Goal: Task Accomplishment & Management: Manage account settings

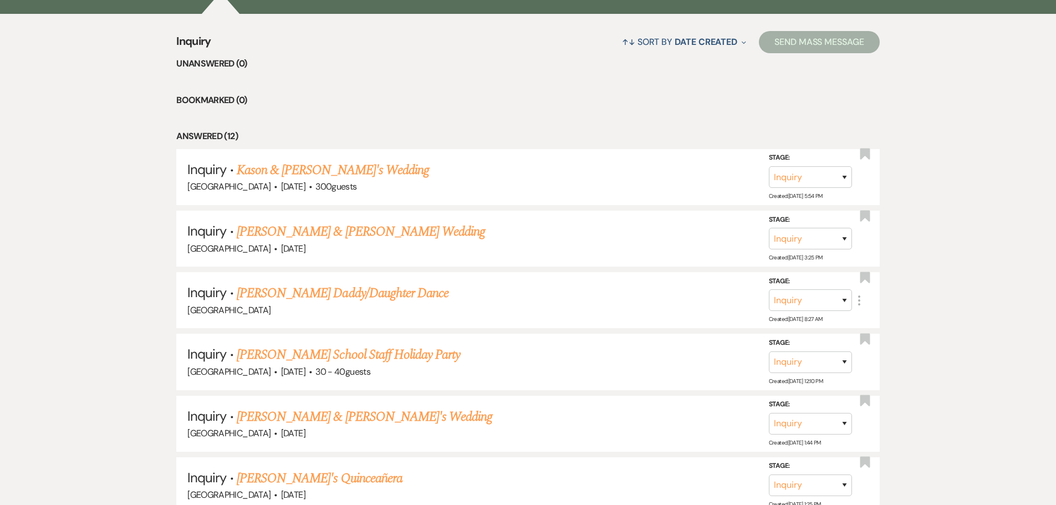
scroll to position [444, 0]
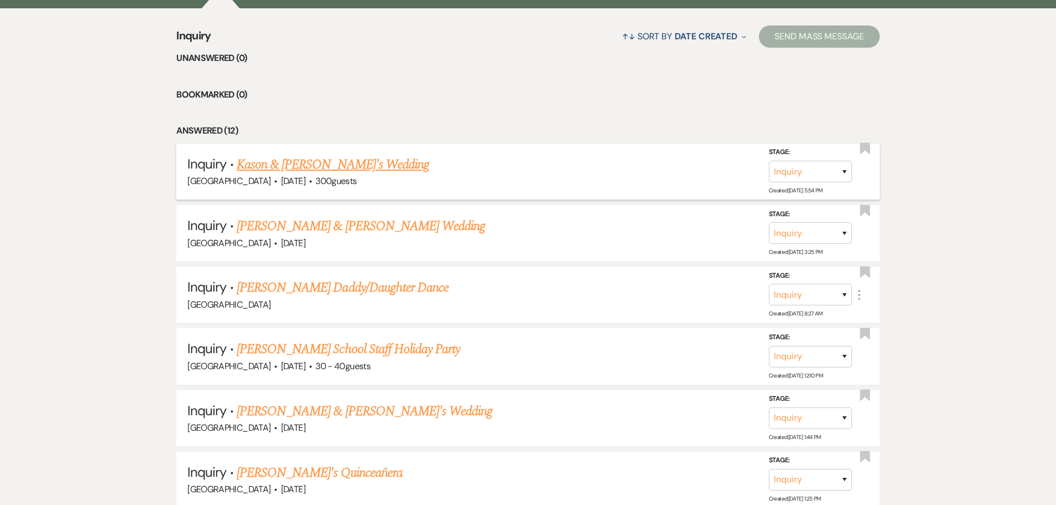
click at [322, 171] on link "Kason & [PERSON_NAME]'s Wedding" at bounding box center [333, 165] width 192 height 20
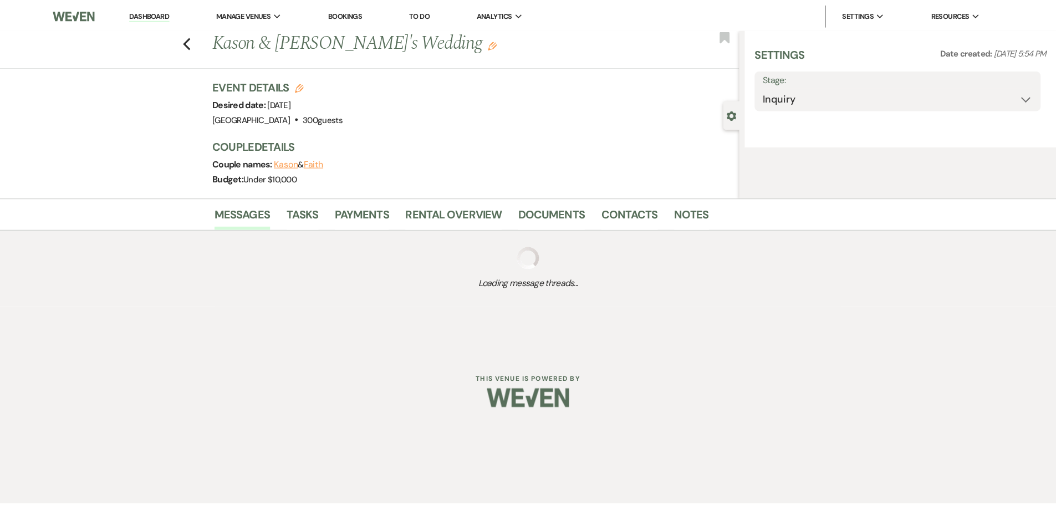
select select "5"
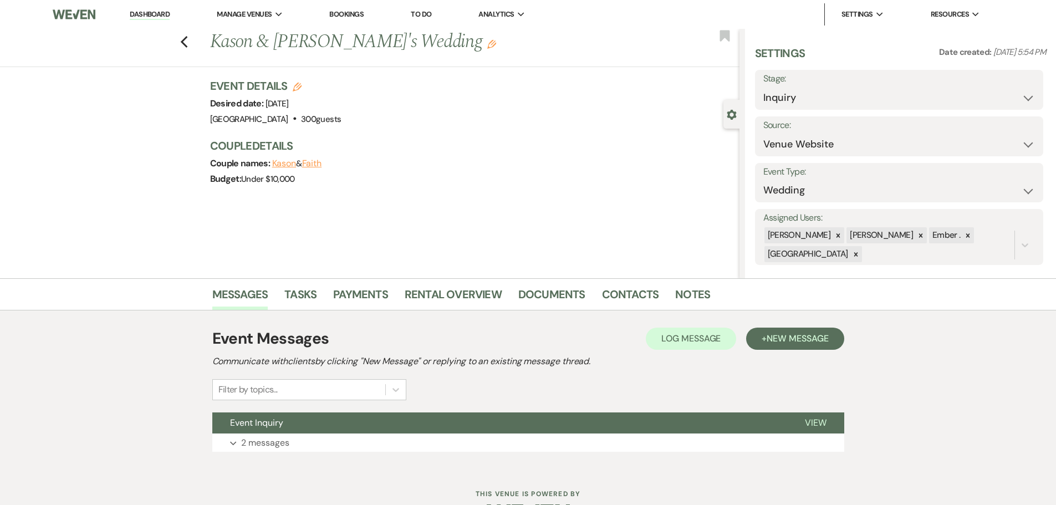
scroll to position [35, 0]
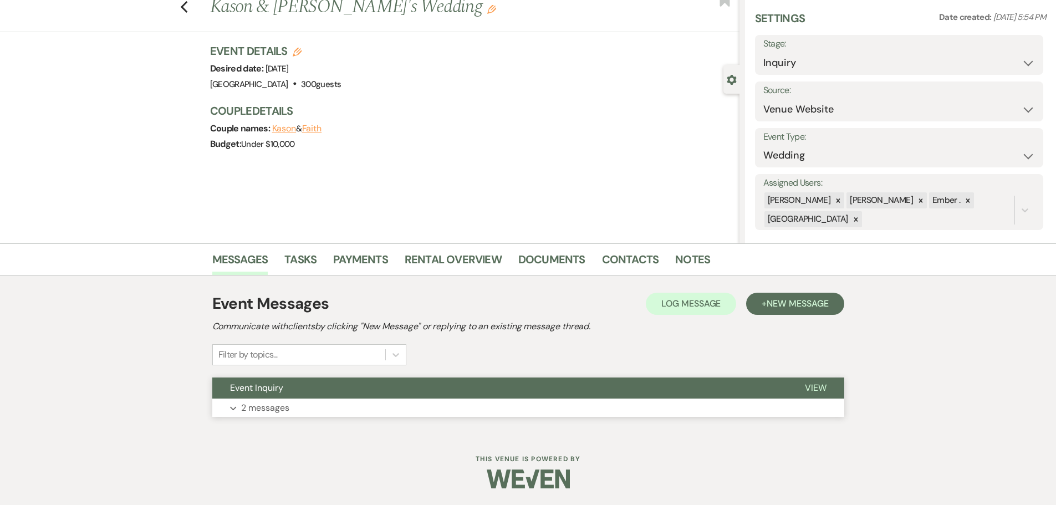
click at [281, 407] on p "2 messages" at bounding box center [265, 408] width 48 height 14
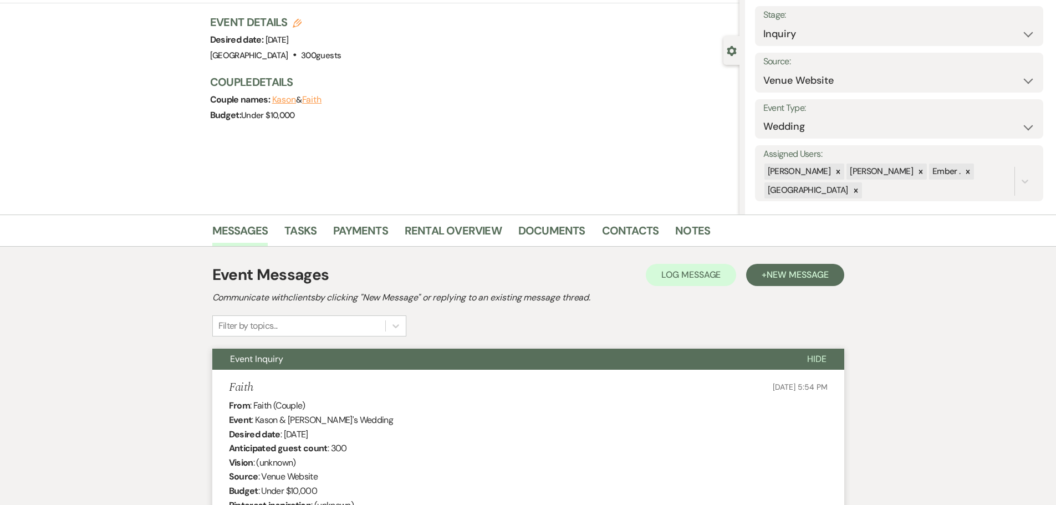
scroll to position [0, 0]
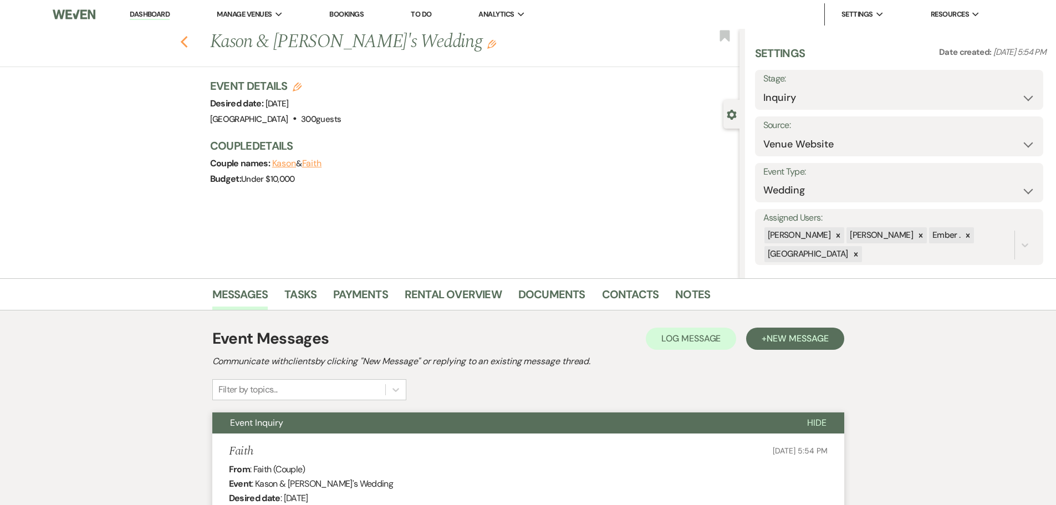
click at [186, 39] on icon "Previous" at bounding box center [184, 41] width 8 height 13
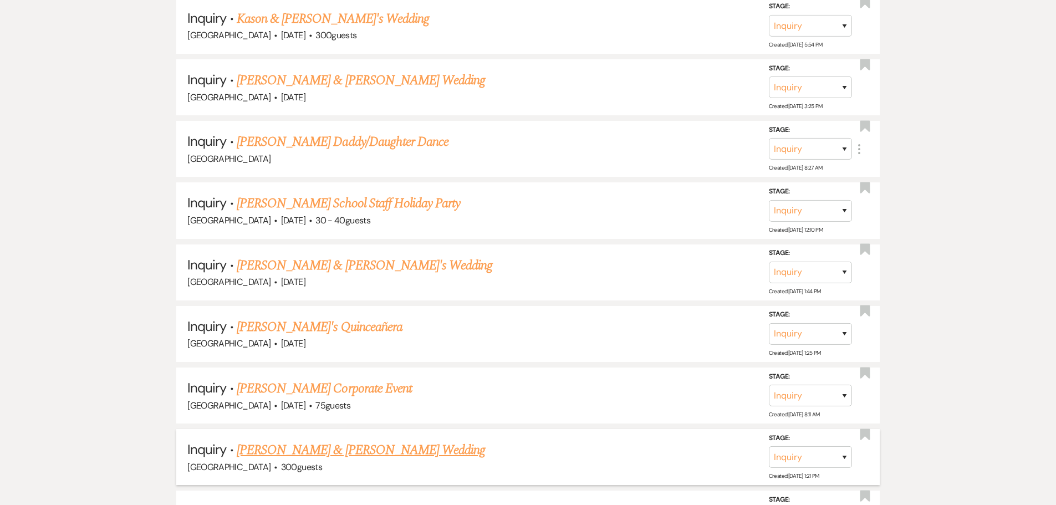
scroll to position [610, 0]
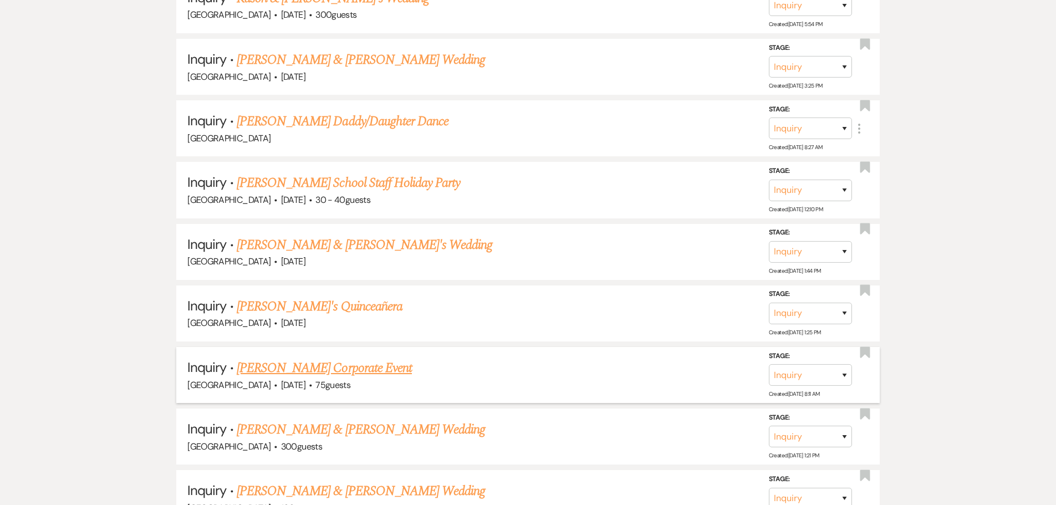
click at [335, 372] on link "[PERSON_NAME] Corporate Event" at bounding box center [324, 368] width 175 height 20
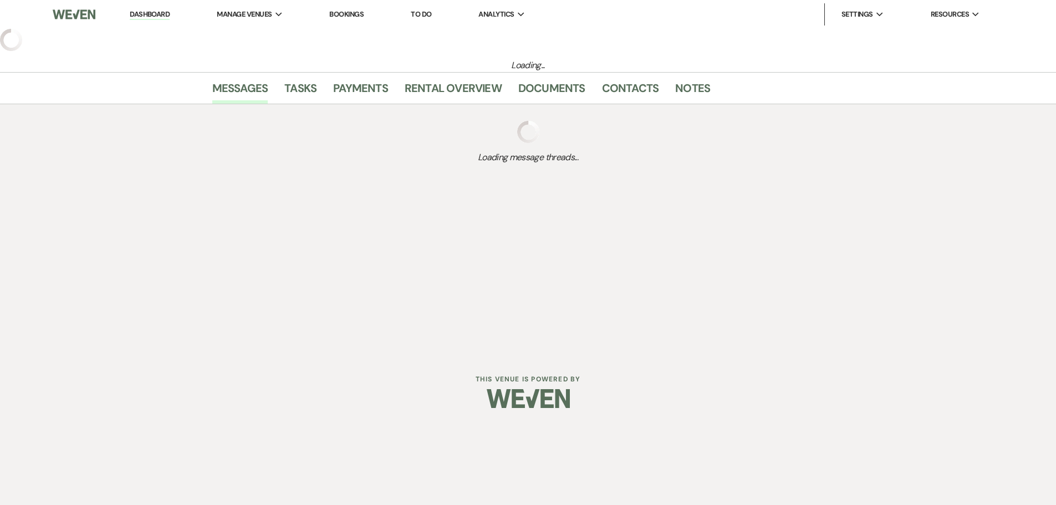
select select "5"
select select "9"
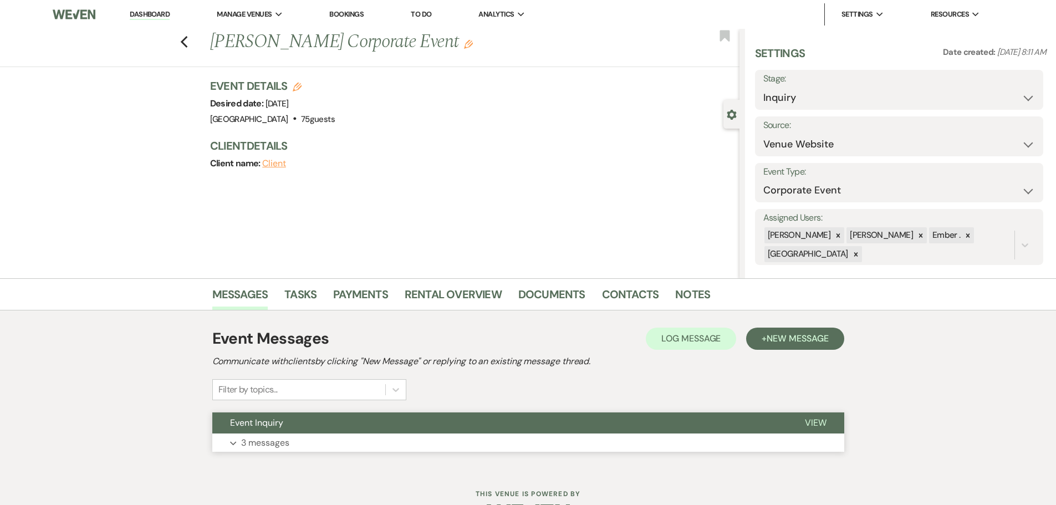
click at [303, 450] on button "Expand 3 messages" at bounding box center [528, 443] width 632 height 19
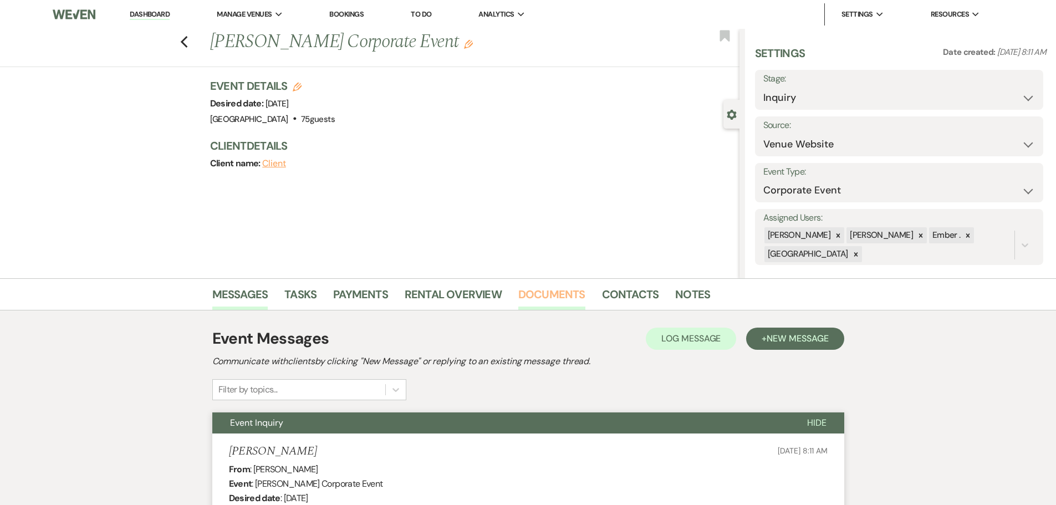
click at [549, 293] on link "Documents" at bounding box center [551, 298] width 67 height 24
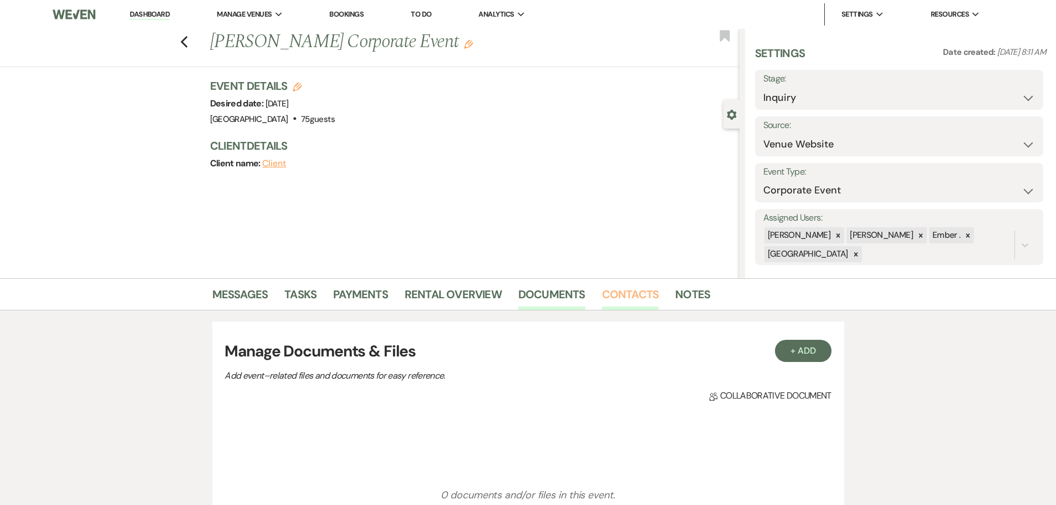
click at [624, 304] on link "Contacts" at bounding box center [630, 298] width 57 height 24
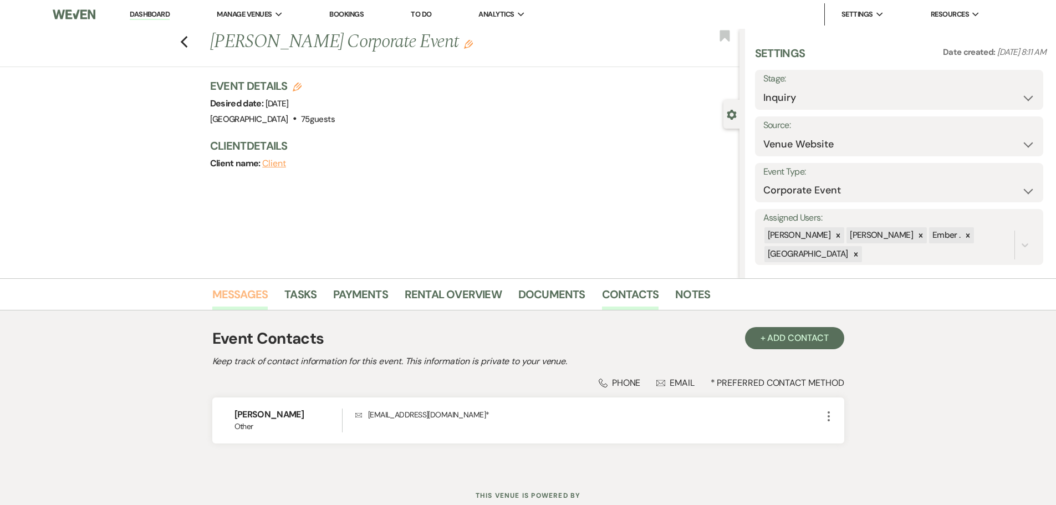
click at [241, 295] on link "Messages" at bounding box center [240, 298] width 56 height 24
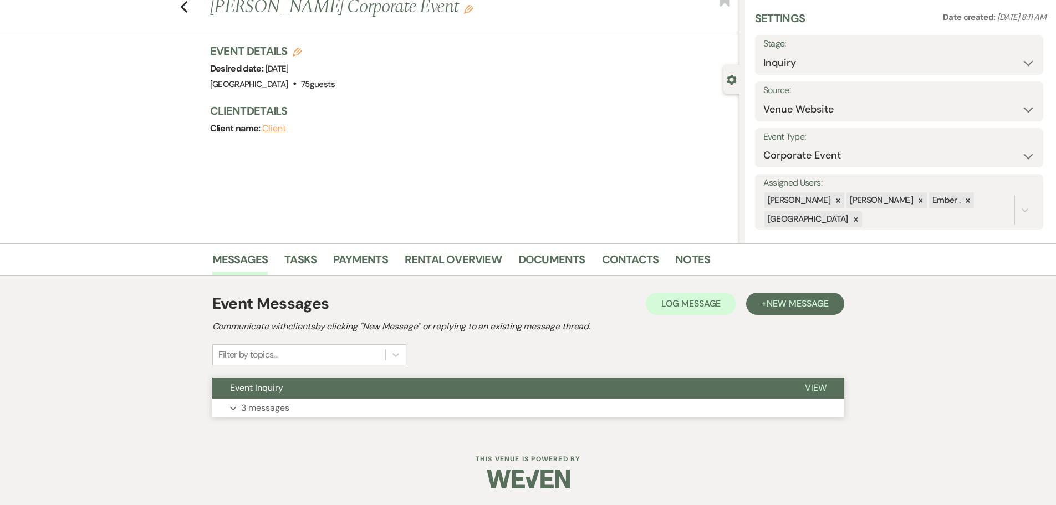
click at [264, 406] on p "3 messages" at bounding box center [265, 408] width 48 height 14
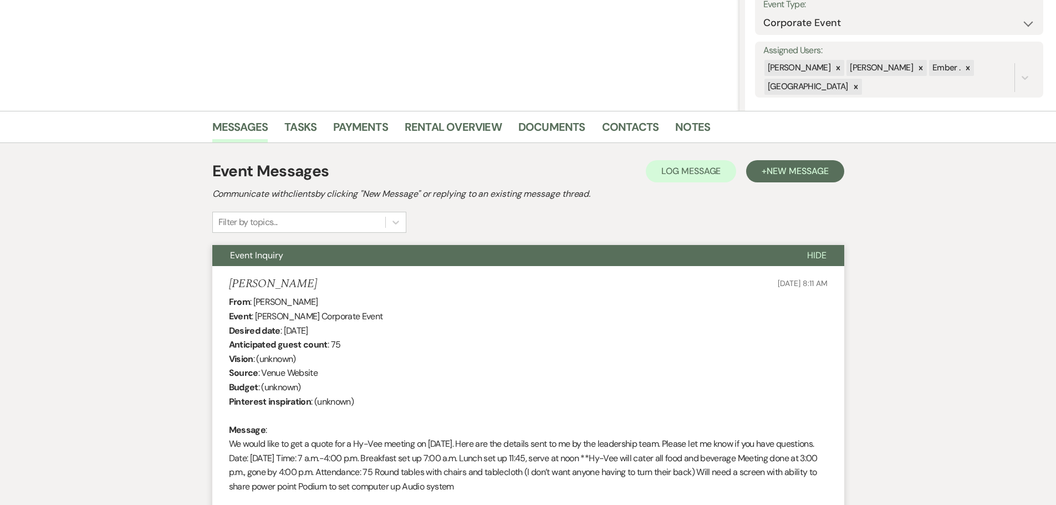
scroll to position [161, 0]
